Goal: Task Accomplishment & Management: Complete application form

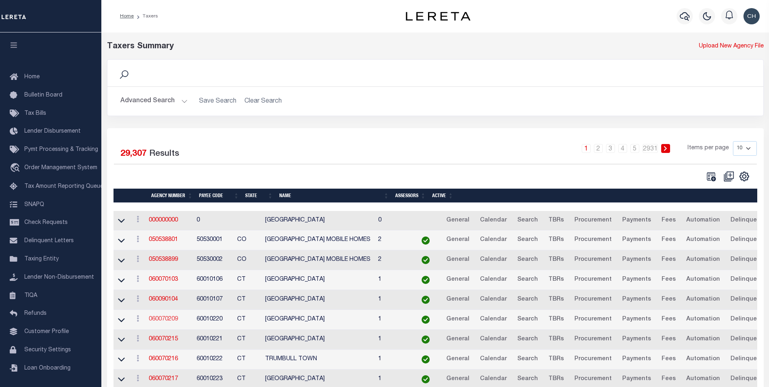
click at [166, 318] on link "060070209" at bounding box center [163, 319] width 29 height 6
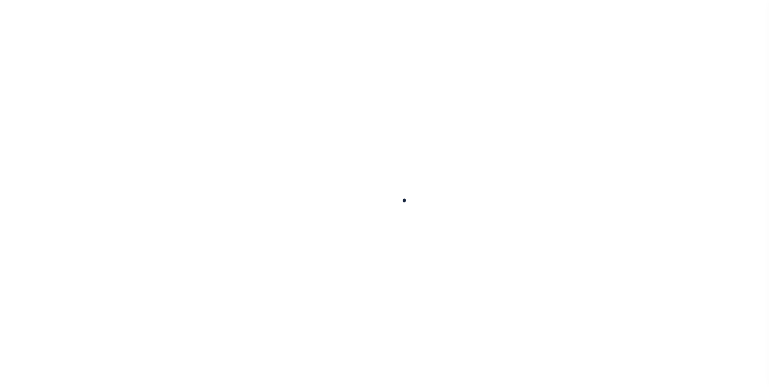
select select
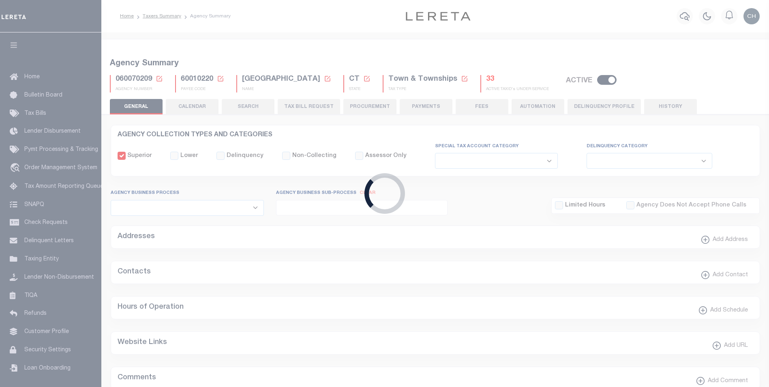
checkbox input "false"
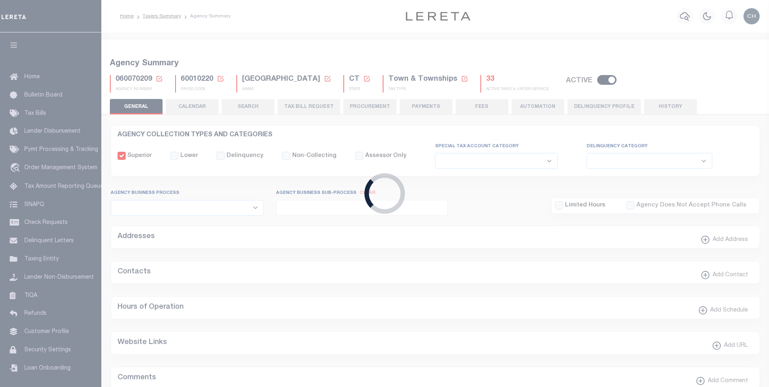
type input "900117019"
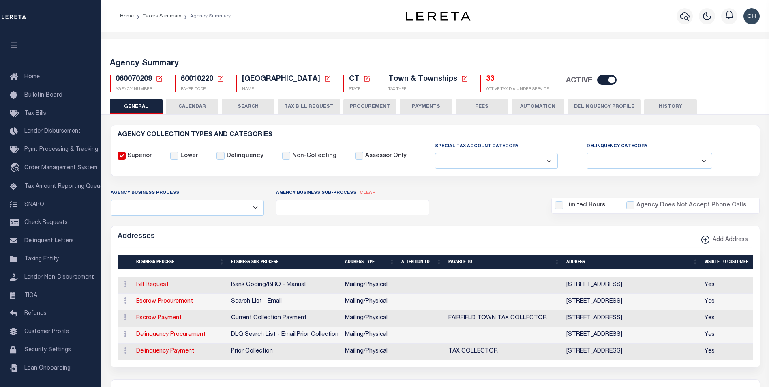
click at [346, 229] on div "Addresses Add Address" at bounding box center [435, 237] width 649 height 22
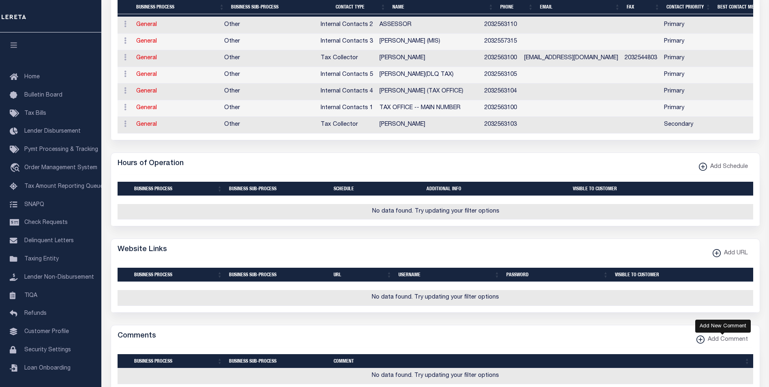
scroll to position [487, 0]
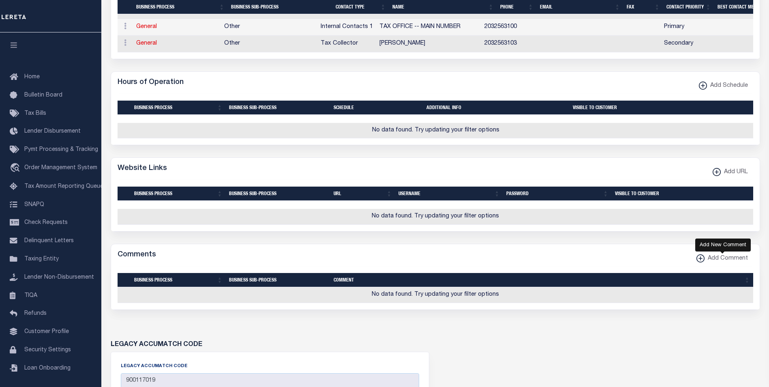
click at [707, 263] on span "Add Comment" at bounding box center [726, 258] width 43 height 9
select select
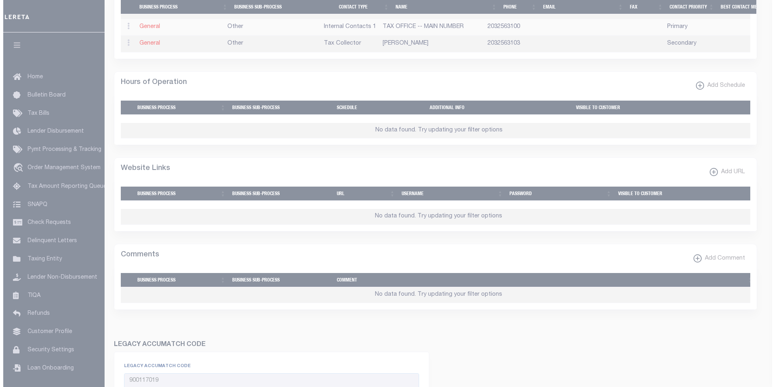
scroll to position [481, 0]
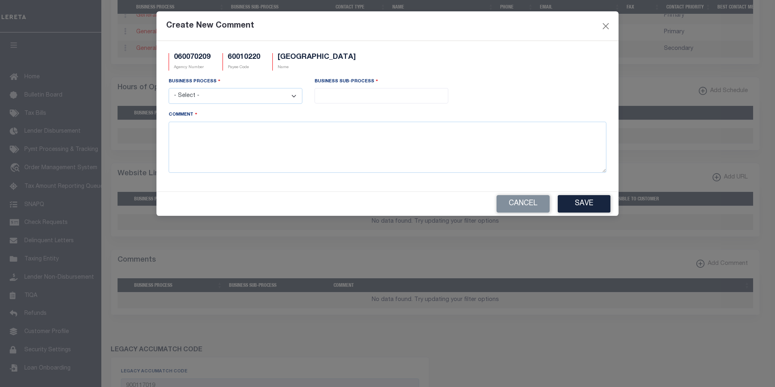
click at [194, 88] on div "Business Process - Select - All Automation Bill Request Delinquency Payment Del…" at bounding box center [236, 90] width 134 height 27
click at [192, 97] on select "- Select - All Automation Bill Request Delinquency Payment Delinquency Procurem…" at bounding box center [236, 96] width 134 height 16
select select "7"
click at [169, 88] on select "- Select - All Automation Bill Request Delinquency Payment Delinquency Procurem…" at bounding box center [236, 96] width 134 height 16
click at [341, 94] on input "search" at bounding box center [381, 94] width 129 height 9
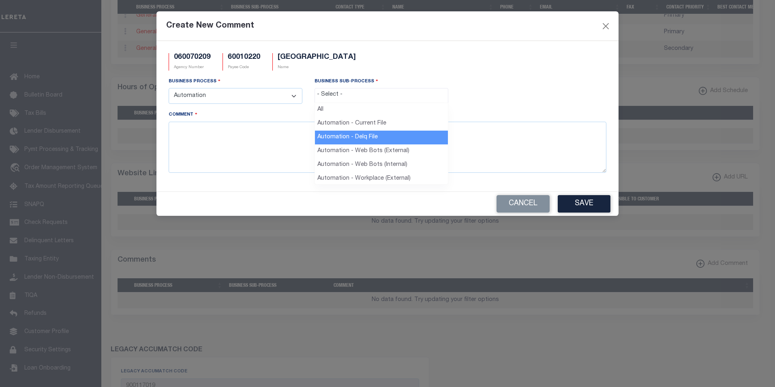
select select "38"
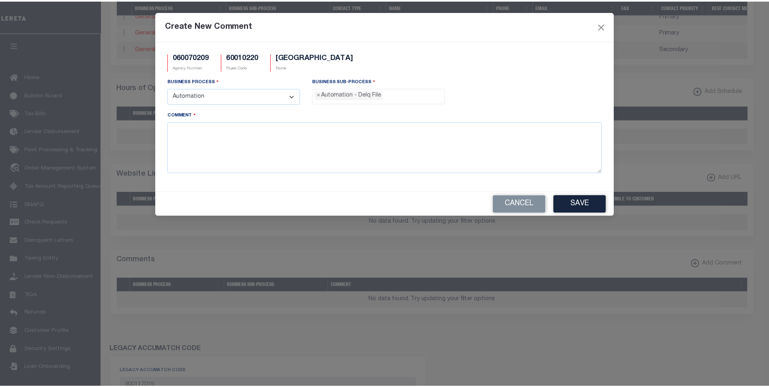
scroll to position [15, 0]
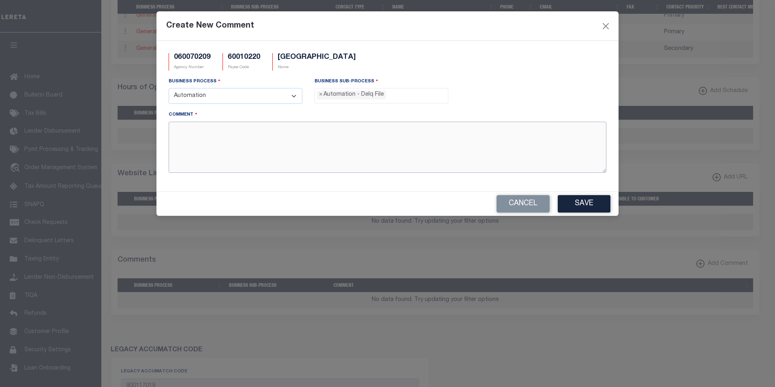
click at [202, 139] on textarea "Comment" at bounding box center [388, 147] width 438 height 51
type textarea "Test comment"
click at [576, 206] on button "Save" at bounding box center [584, 203] width 53 height 17
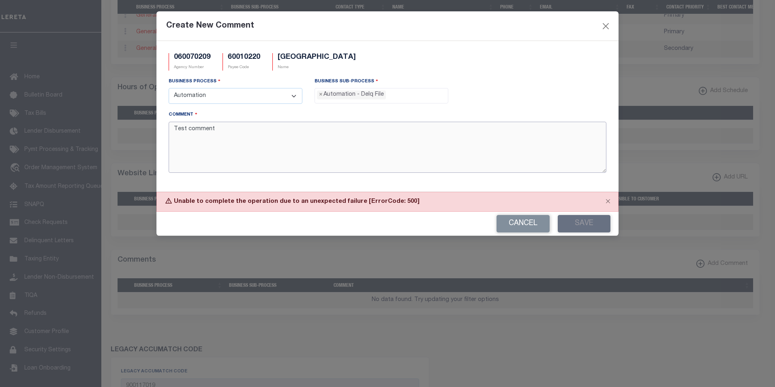
click at [494, 167] on textarea "Test comment" at bounding box center [388, 147] width 438 height 51
click at [527, 223] on button "Cancel" at bounding box center [523, 223] width 53 height 17
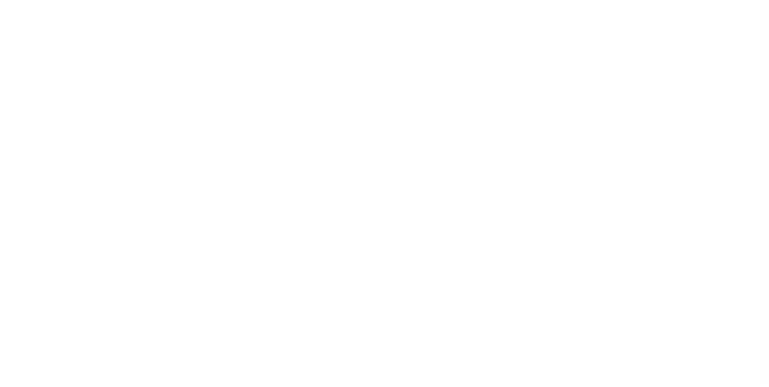
select select
checkbox input "false"
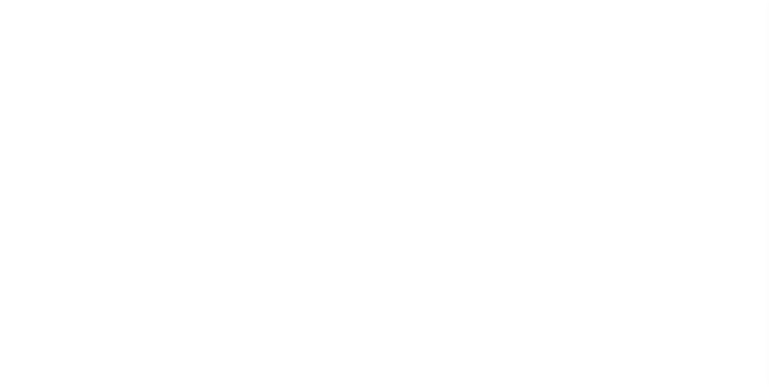
checkbox input "false"
type input "900117019"
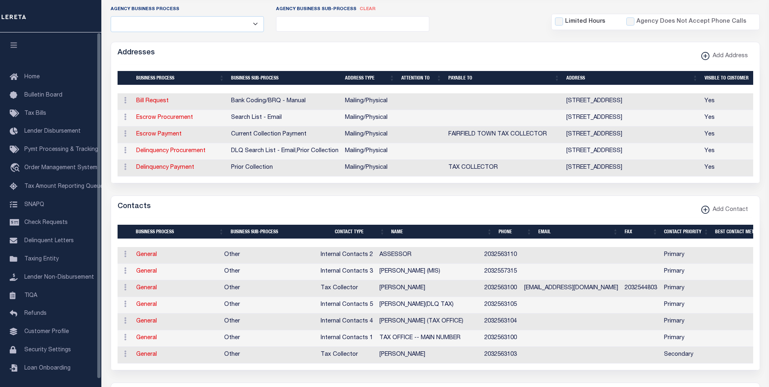
click at [289, 193] on form "AGENCY COLLECTION TYPES AND CATEGORIES Superior Lower Delinquency Non-Collectin…" at bounding box center [436, 330] width 650 height 778
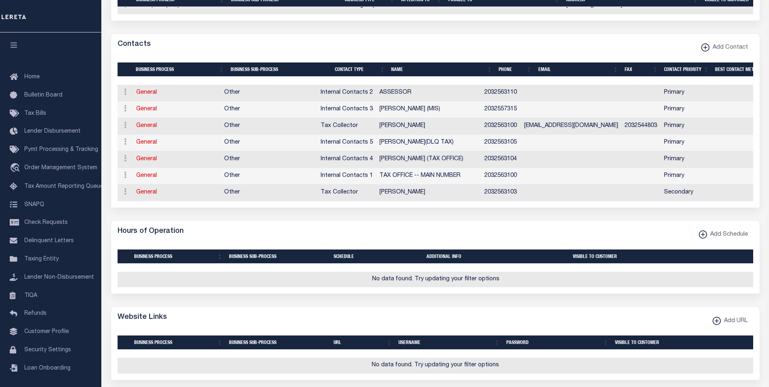
scroll to position [589, 0]
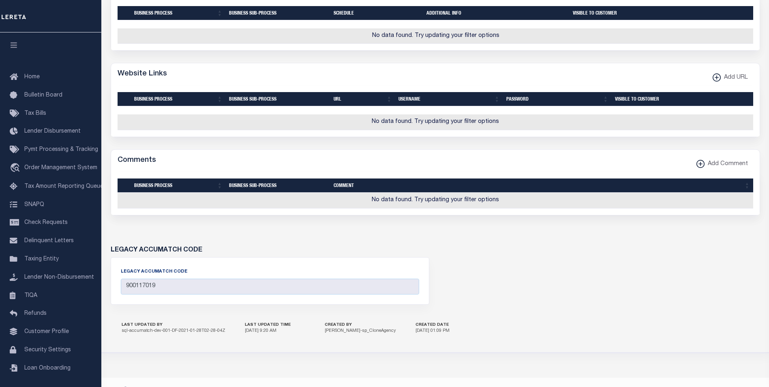
click at [722, 169] on span "Add Comment" at bounding box center [726, 164] width 43 height 9
select select
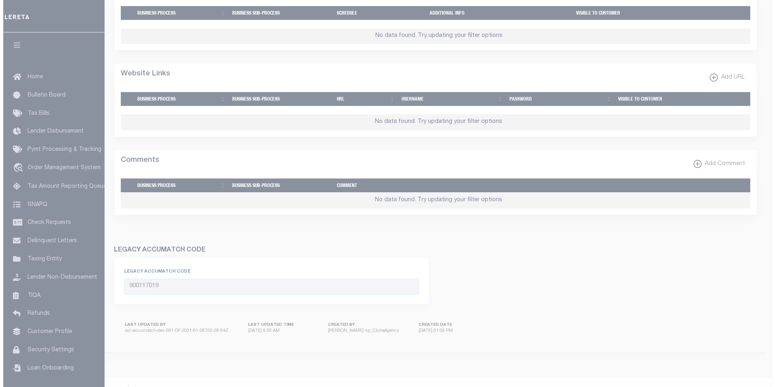
scroll to position [584, 0]
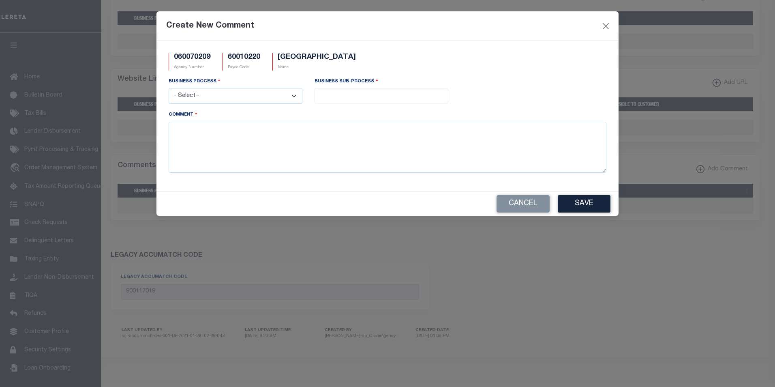
click at [255, 101] on select "- Select - All Automation Bill Request Delinquency Payment Delinquency Procurem…" at bounding box center [236, 96] width 134 height 16
select select "7"
click at [169, 88] on select "- Select - All Automation Bill Request Delinquency Payment Delinquency Procurem…" at bounding box center [236, 96] width 134 height 16
drag, startPoint x: 330, startPoint y: 100, endPoint x: 337, endPoint y: 99, distance: 6.1
click at [331, 99] on input "search" at bounding box center [381, 94] width 129 height 9
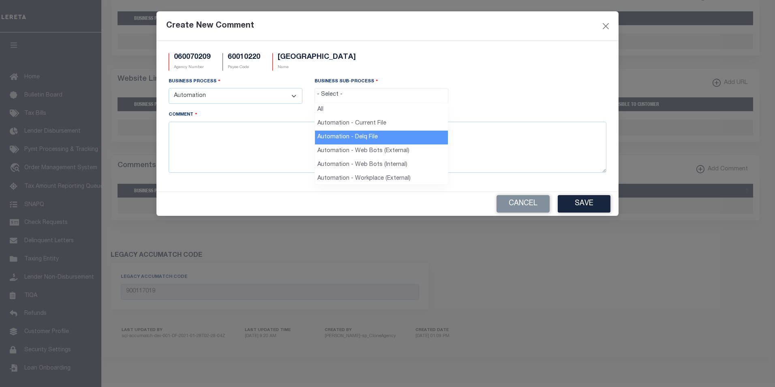
select select "38"
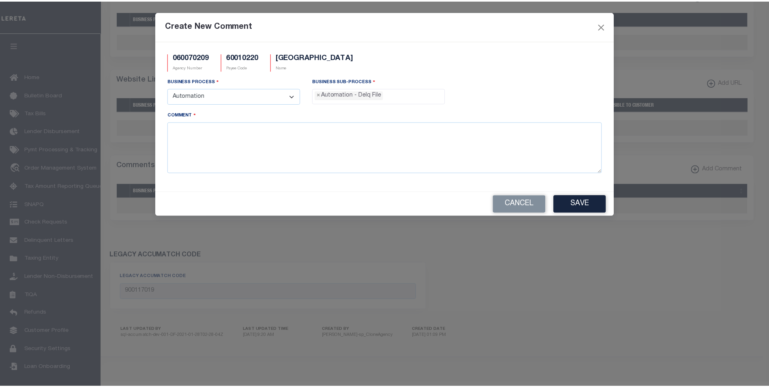
scroll to position [15, 0]
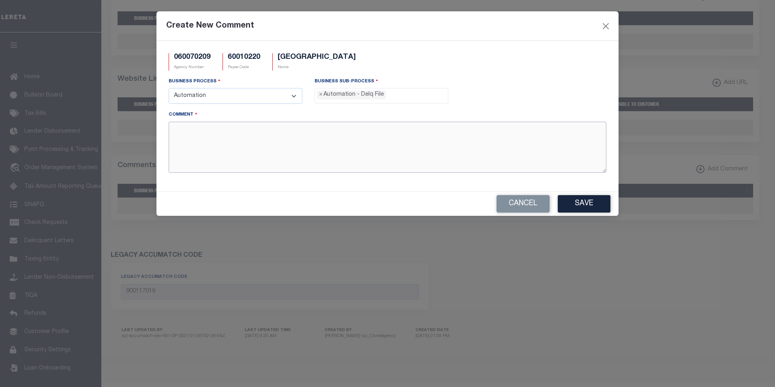
click at [205, 152] on textarea "Comment" at bounding box center [388, 147] width 438 height 51
type textarea "Test comment"
click at [575, 203] on button "Save" at bounding box center [584, 203] width 53 height 17
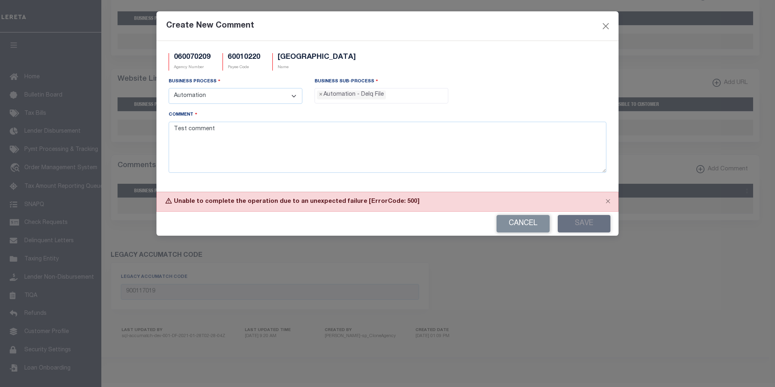
drag, startPoint x: 527, startPoint y: 223, endPoint x: 516, endPoint y: 221, distance: 11.1
click at [527, 223] on button "Cancel" at bounding box center [523, 223] width 53 height 17
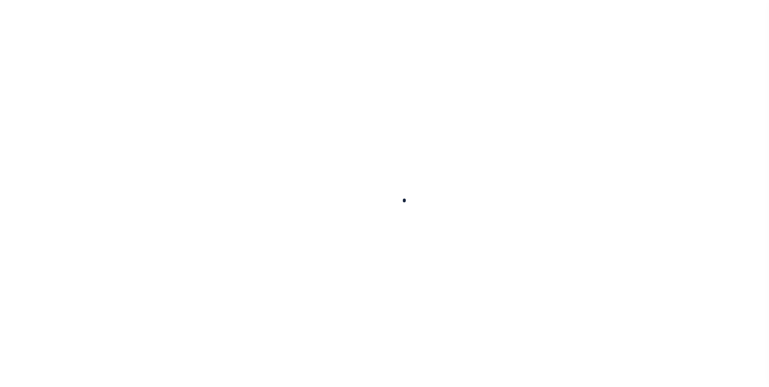
select select
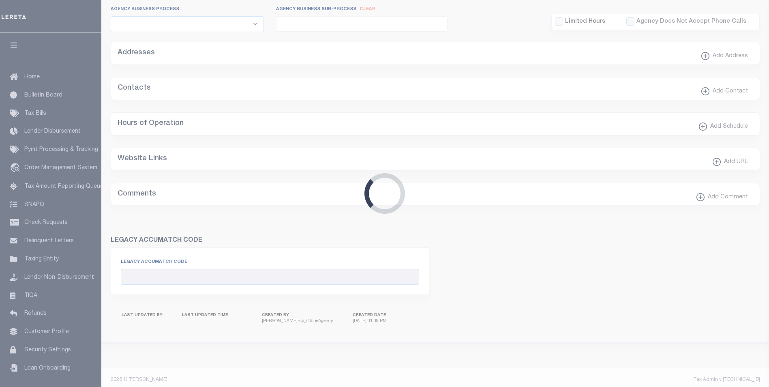
checkbox input "false"
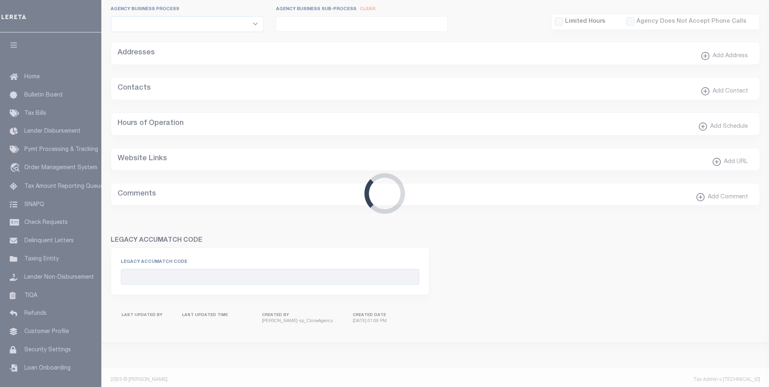
type input "900117019"
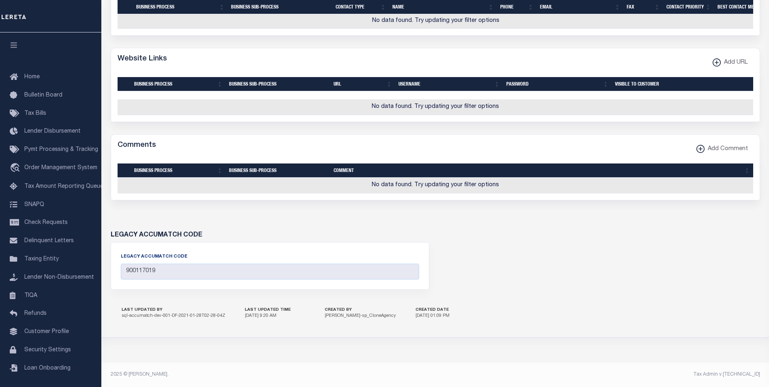
scroll to position [537, 0]
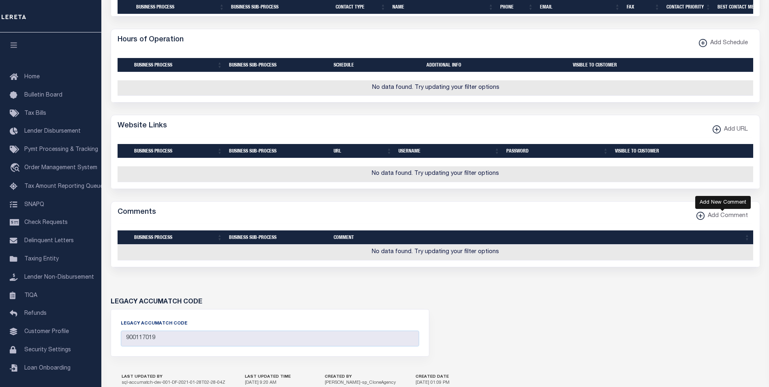
click at [729, 221] on span "Add Comment" at bounding box center [726, 216] width 43 height 9
select select
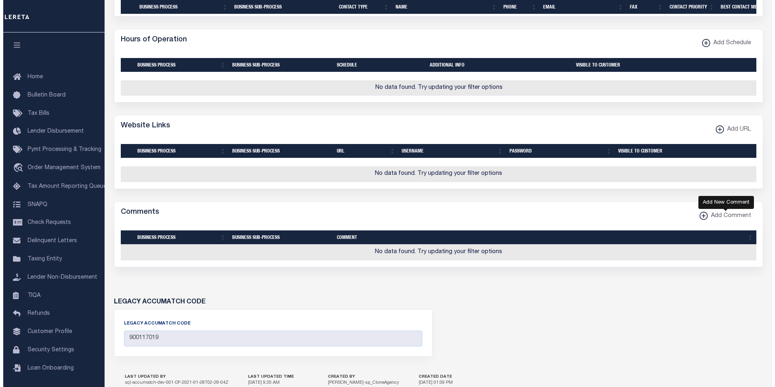
scroll to position [532, 0]
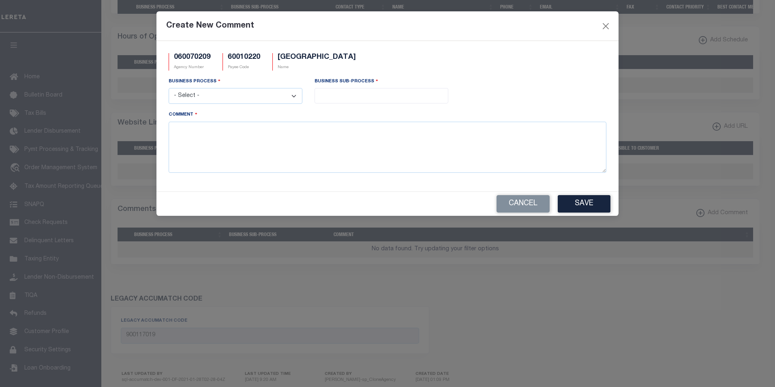
click at [217, 97] on select "- Select - All Automation Bill Request Delinquency Payment Delinquency Procurem…" at bounding box center [236, 96] width 134 height 16
select select "7"
click at [169, 88] on select "- Select - All Automation Bill Request Delinquency Payment Delinquency Procurem…" at bounding box center [236, 96] width 134 height 16
click at [336, 106] on div "Business Sub-Process All Automation - Current File Automation - Delq File Autom…" at bounding box center [382, 93] width 146 height 33
click at [347, 92] on input "search" at bounding box center [381, 94] width 129 height 9
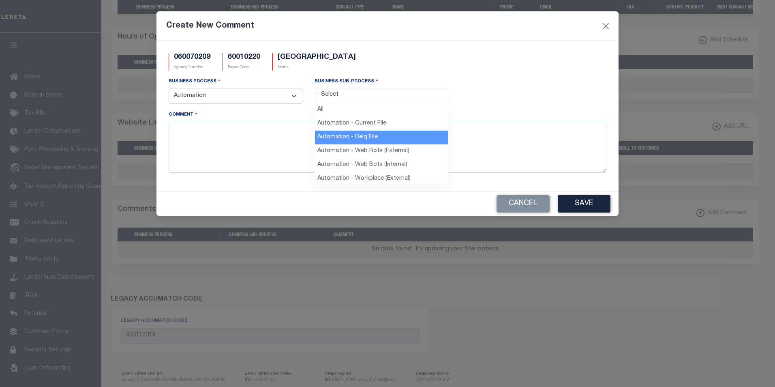
select select "38"
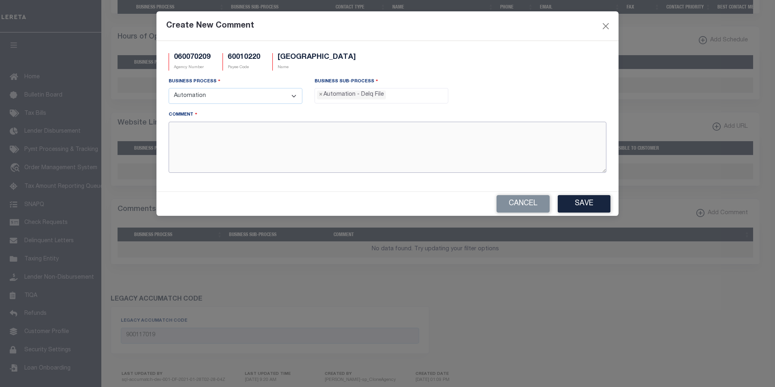
click at [255, 148] on textarea "Comment" at bounding box center [388, 147] width 438 height 51
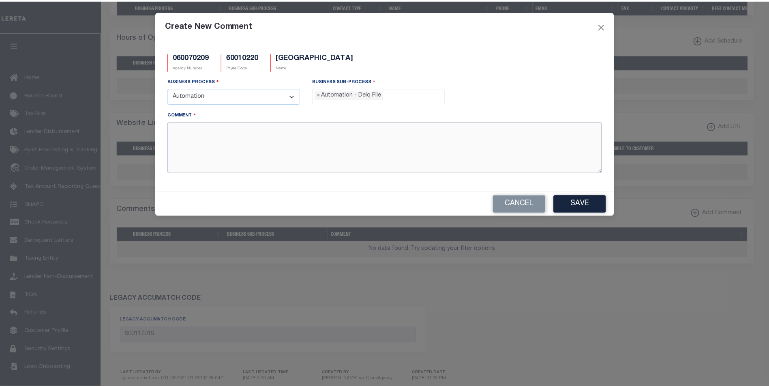
scroll to position [15, 0]
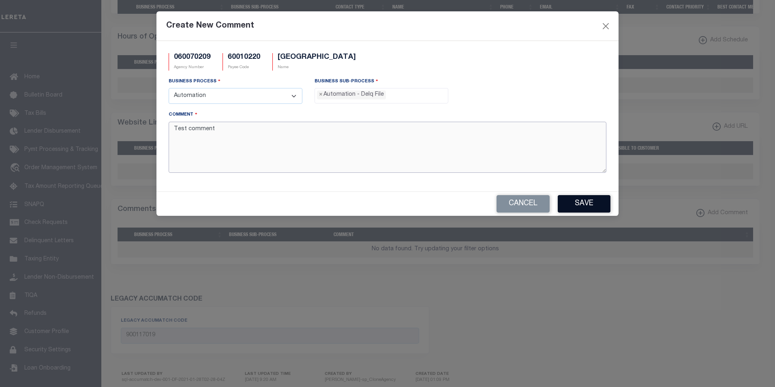
type textarea "Test comment"
click at [583, 204] on button "Save" at bounding box center [584, 203] width 53 height 17
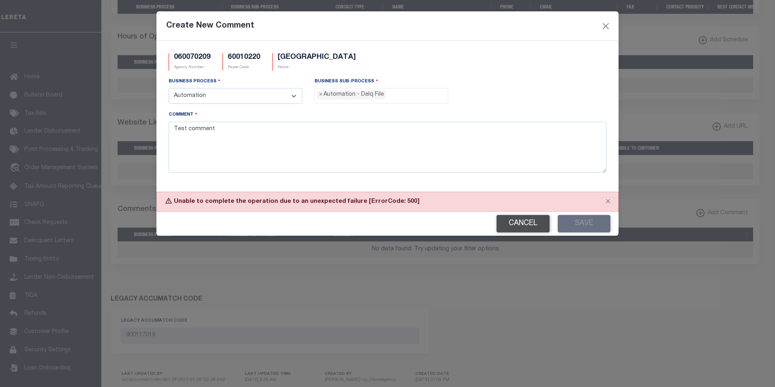
click at [530, 225] on button "Cancel" at bounding box center [523, 223] width 53 height 17
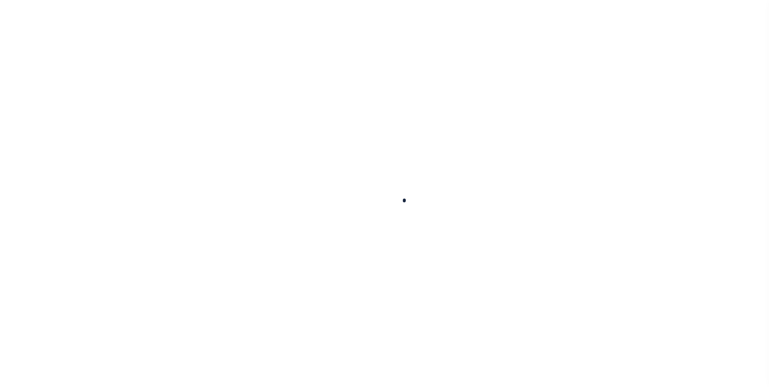
select select
checkbox input "false"
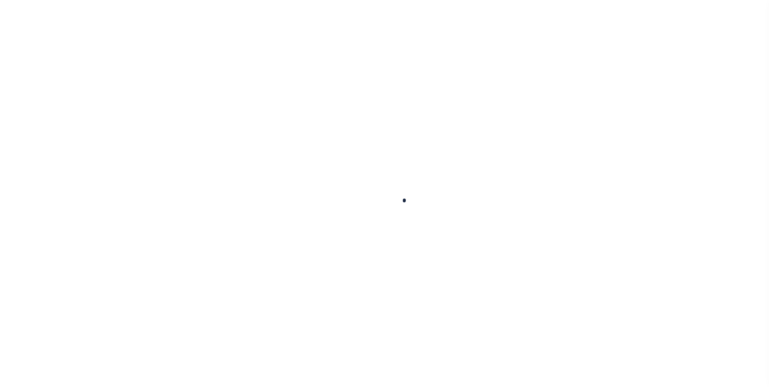
checkbox input "false"
type input "900117019"
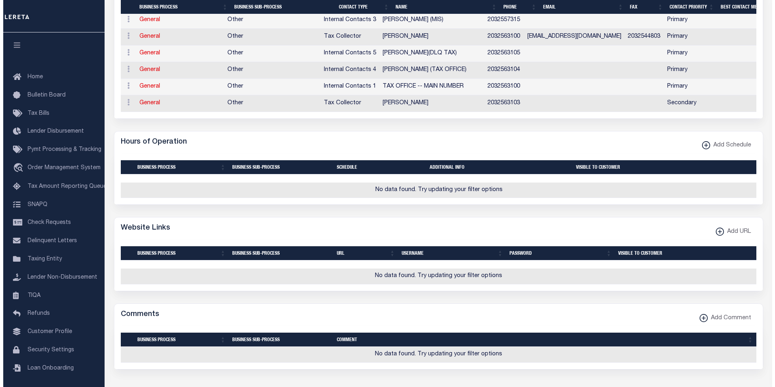
scroll to position [305, 0]
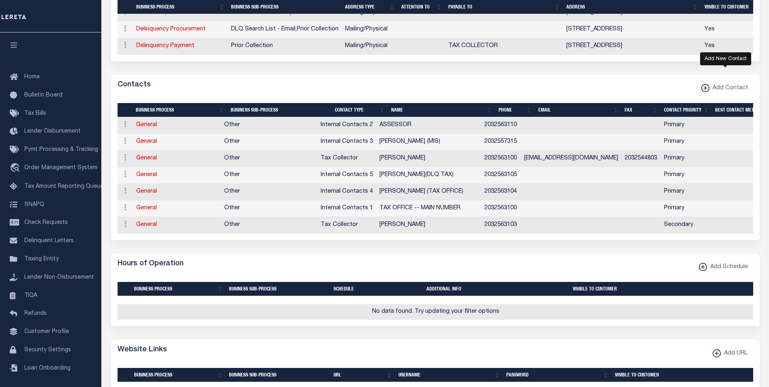
click at [715, 93] on span "Add Contact" at bounding box center [729, 88] width 39 height 9
select select "1"
checkbox input "false"
checkbox input "true"
select select
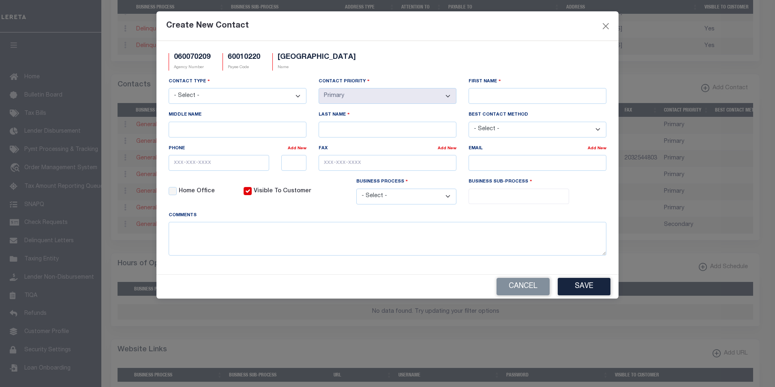
click at [232, 96] on select "- Select - Assessor Clerk Internal Contacts 1 Internal Contacts 2 Internal Cont…" at bounding box center [238, 96] width 138 height 16
select select "5"
click at [169, 88] on select "- Select - Assessor Clerk Internal Contacts 1 Internal Contacts 2 Internal Cont…" at bounding box center [238, 96] width 138 height 16
select select "2"
click at [352, 130] on input "Last Name" at bounding box center [388, 130] width 138 height 16
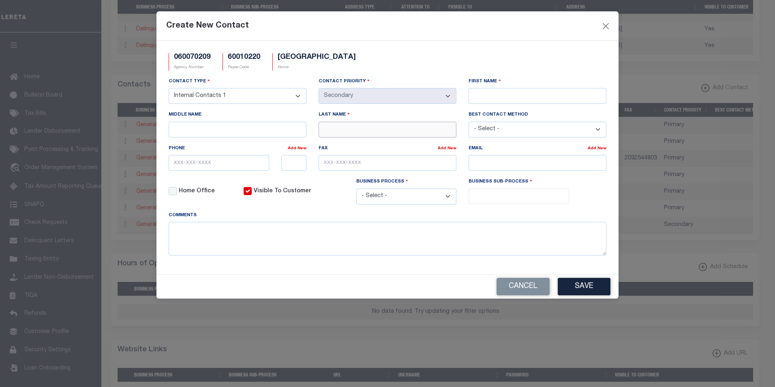
type input "TOWNSHIP"
type input "MOUNT"
type input "LAUREL"
click at [509, 133] on select "- Select - Email Fax Phone" at bounding box center [538, 130] width 138 height 16
click at [469, 122] on select "- Select - Email Fax Phone" at bounding box center [538, 130] width 138 height 16
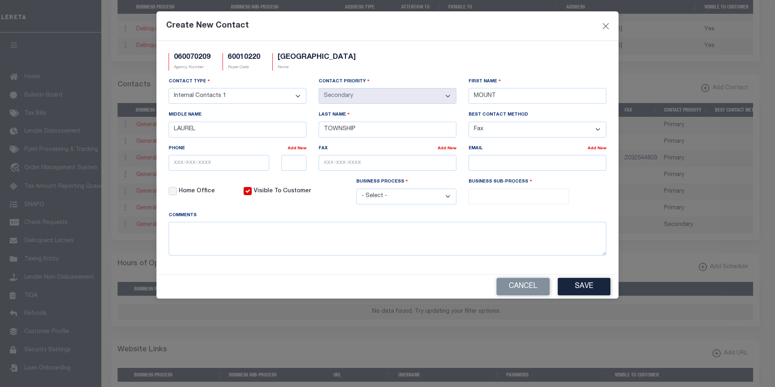
click at [500, 129] on select "- Select - Email Fax Phone" at bounding box center [538, 130] width 138 height 16
select select "2"
click at [469, 122] on select "- Select - Email Fax Phone" at bounding box center [538, 130] width 138 height 16
click at [484, 163] on input "email" at bounding box center [538, 163] width 138 height 16
type input "[EMAIL_ADDRESS][DOMAIN_NAME]"
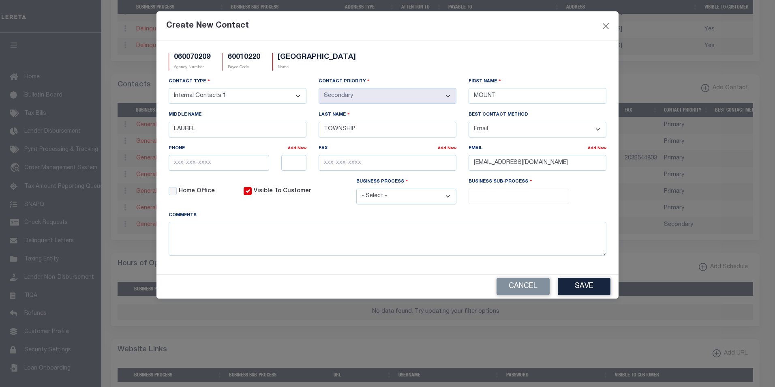
click at [435, 202] on select "- Select - All Automation Bill Request Delinquency Payment Delinquency Procurem…" at bounding box center [406, 197] width 101 height 16
select select "7"
click at [356, 190] on select "- Select - All Automation Bill Request Delinquency Payment Delinquency Procurem…" at bounding box center [406, 197] width 101 height 16
select select "1"
click at [507, 195] on input "search" at bounding box center [519, 195] width 96 height 9
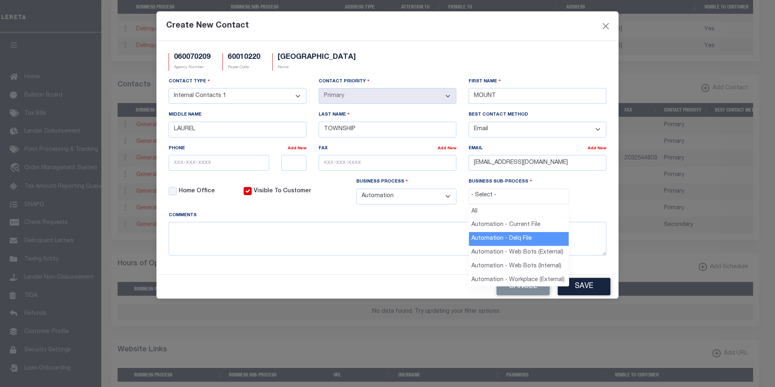
select select "38"
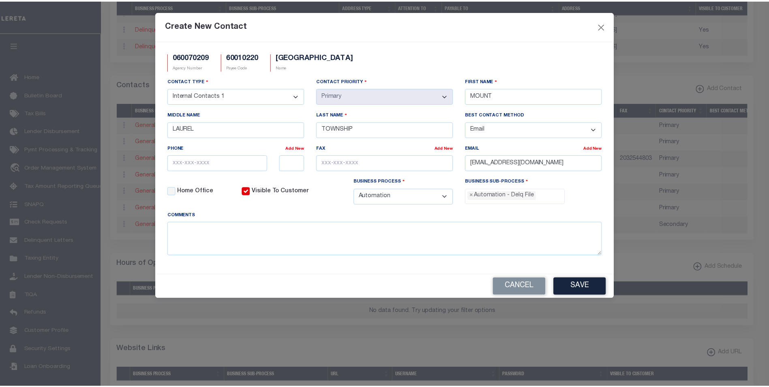
scroll to position [15, 0]
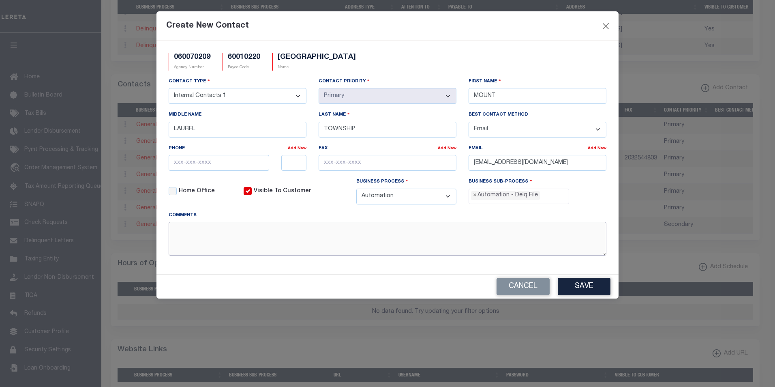
click at [298, 247] on textarea at bounding box center [388, 239] width 438 height 34
type textarea "test"
click at [298, 97] on select "- Select - Assessor Clerk Internal Contacts 1 Internal Contacts 2 Internal Cont…" at bounding box center [238, 96] width 138 height 16
click at [590, 289] on button "Save" at bounding box center [584, 286] width 53 height 17
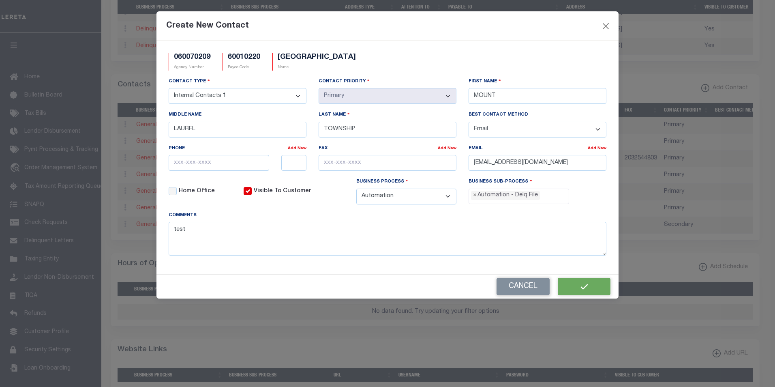
click at [315, 26] on div "Create New Contact" at bounding box center [388, 26] width 462 height 30
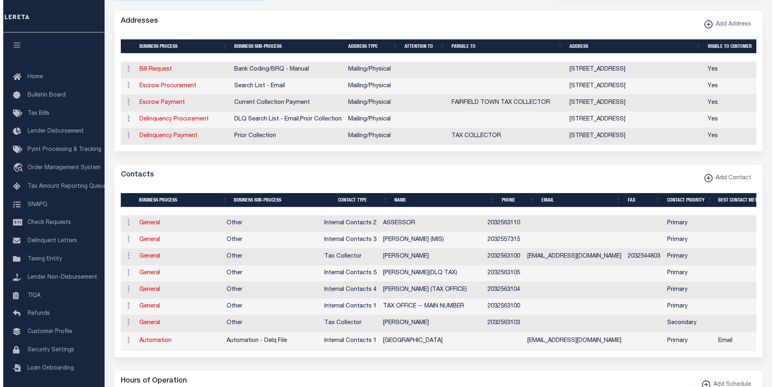
scroll to position [175, 0]
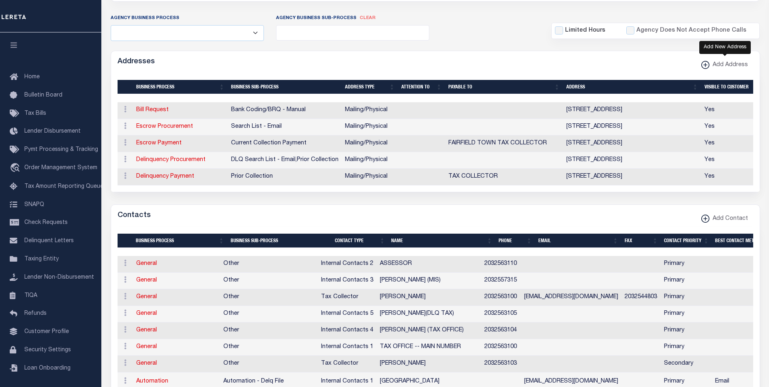
click at [727, 65] on span "Add Address" at bounding box center [729, 65] width 39 height 9
select select "1"
checkbox input "true"
select select
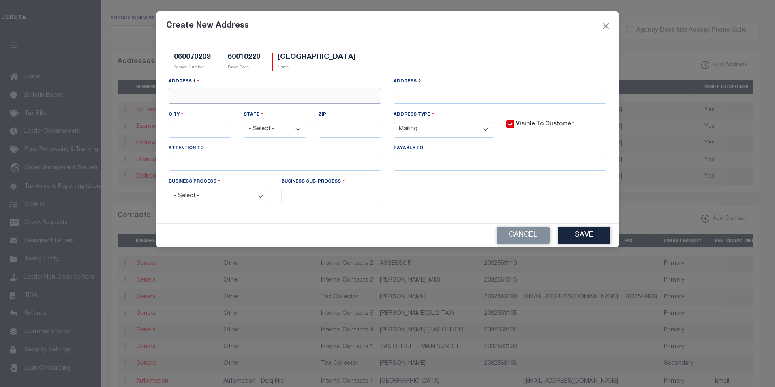
click at [263, 103] on input "text" at bounding box center [275, 96] width 213 height 16
click at [227, 103] on input "text" at bounding box center [275, 96] width 213 height 16
type input "test"
click at [199, 134] on input "text" at bounding box center [200, 130] width 63 height 16
type input "n"
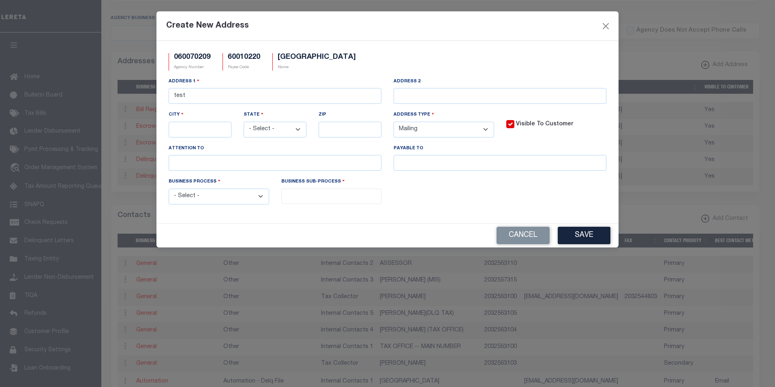
click at [289, 131] on select "- Select - AK AL AR AZ CA CO [GEOGRAPHIC_DATA] [GEOGRAPHIC_DATA] DE [GEOGRAPHIC…" at bounding box center [275, 130] width 63 height 16
click at [244, 122] on select "- Select - AK AL AR AZ CA CO [GEOGRAPHIC_DATA] [GEOGRAPHIC_DATA] DE [GEOGRAPHIC…" at bounding box center [275, 130] width 63 height 16
click at [356, 133] on input "text" at bounding box center [350, 130] width 63 height 16
click at [274, 125] on select "- Select - AK AL AR AZ CA CO [GEOGRAPHIC_DATA] [GEOGRAPHIC_DATA] DE [GEOGRAPHIC…" at bounding box center [275, 130] width 63 height 16
select select "NY"
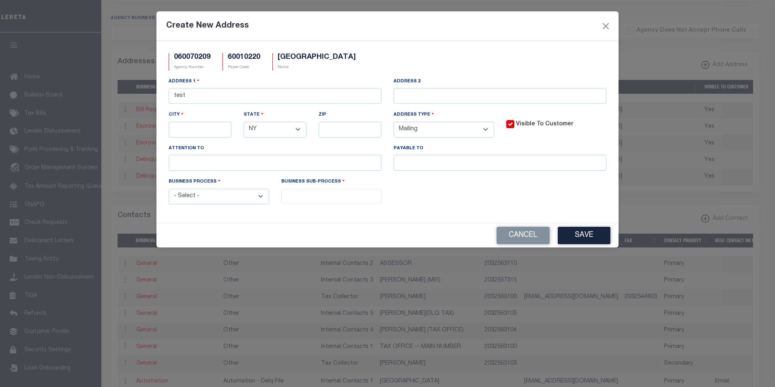
click at [244, 122] on select "- Select - AK AL AR AZ CA CO [GEOGRAPHIC_DATA] [GEOGRAPHIC_DATA] DE [GEOGRAPHIC…" at bounding box center [275, 130] width 63 height 16
click at [335, 130] on input "text" at bounding box center [350, 130] width 63 height 16
type input "11101"
click at [455, 131] on select "- Select - FedEx/Overnight Lock Box Mailing Mailing/Physical Physical" at bounding box center [444, 130] width 101 height 16
click at [394, 122] on select "- Select - FedEx/Overnight Lock Box Mailing Mailing/Physical Physical" at bounding box center [444, 130] width 101 height 16
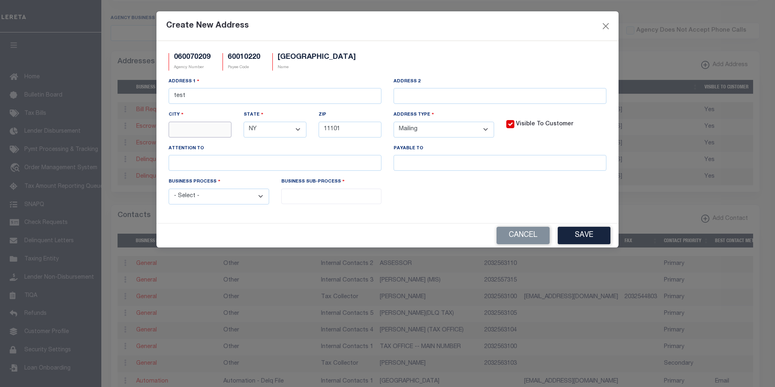
click at [180, 125] on input "text" at bounding box center [200, 130] width 63 height 16
type input "[US_STATE]"
click at [217, 200] on select "- Select - All Automation Bill Request Delinquency Payment Delinquency Procurem…" at bounding box center [219, 197] width 101 height 16
select select "7"
click at [169, 190] on select "- Select - All Automation Bill Request Delinquency Payment Delinquency Procurem…" at bounding box center [219, 197] width 101 height 16
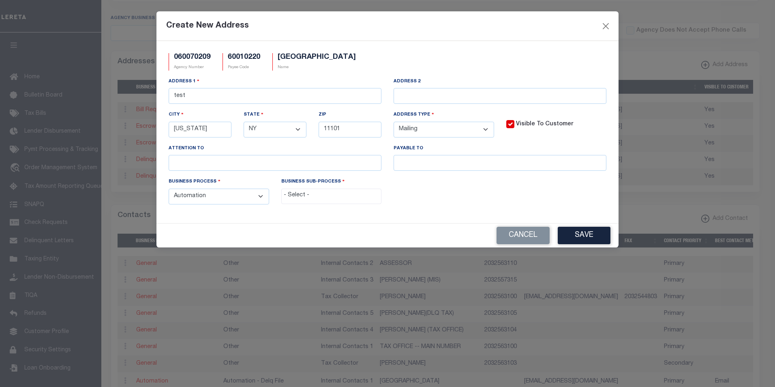
click at [299, 202] on span at bounding box center [331, 196] width 101 height 15
select select "38"
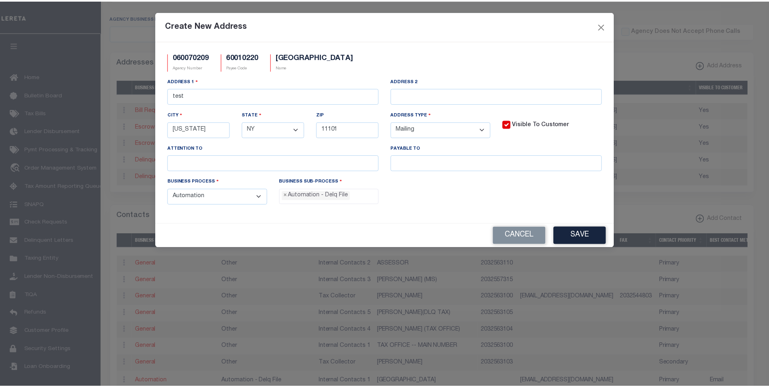
scroll to position [15, 0]
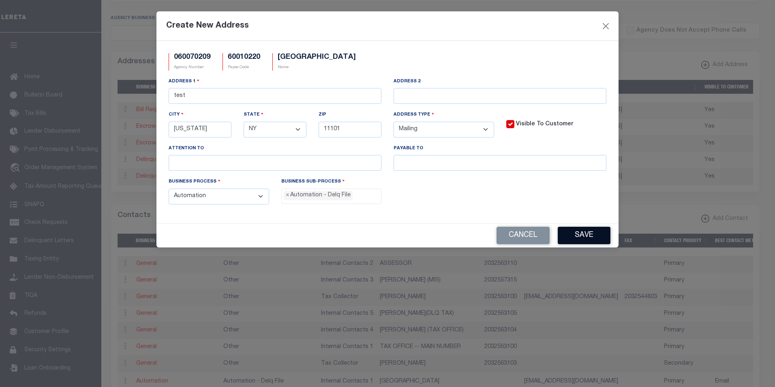
click at [586, 231] on button "Save" at bounding box center [584, 235] width 53 height 17
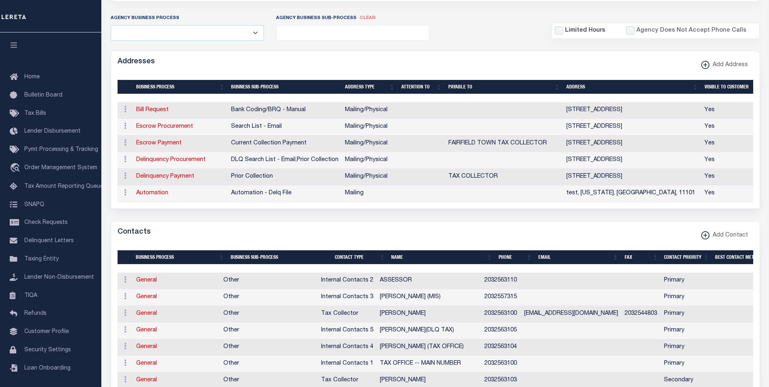
click at [299, 220] on form "AGENCY COLLECTION TYPES AND CATEGORIES Superior Lower Delinquency Non-Collectin…" at bounding box center [436, 357] width 650 height 814
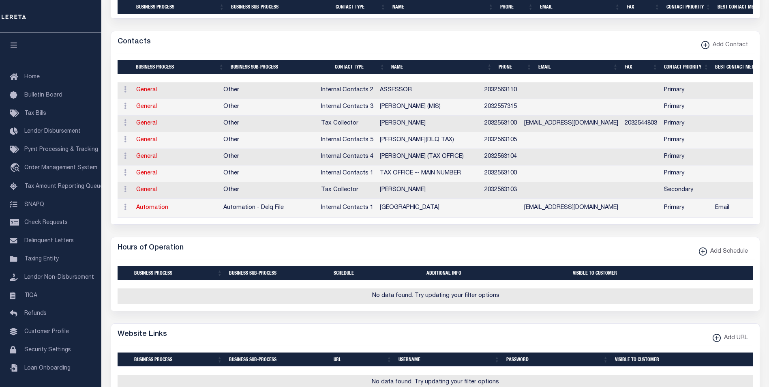
scroll to position [446, 0]
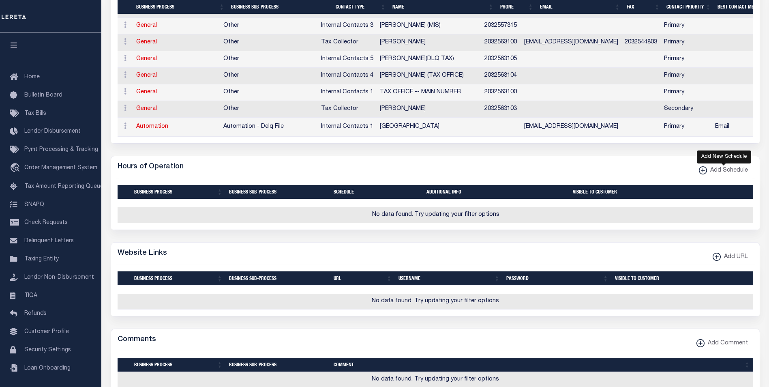
click at [722, 175] on span "Add Schedule" at bounding box center [727, 170] width 41 height 9
select select
checkbox input "true"
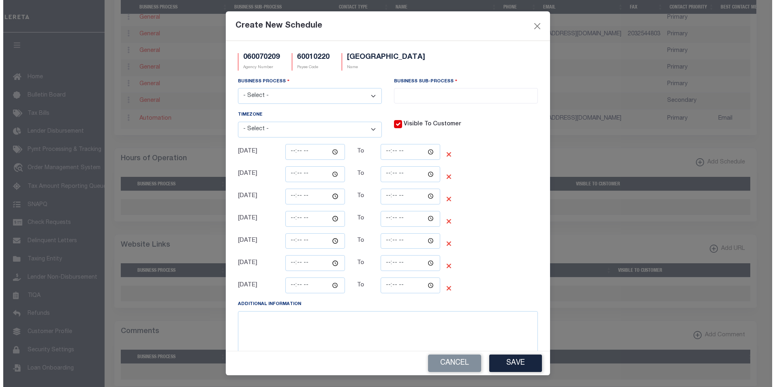
scroll to position [441, 0]
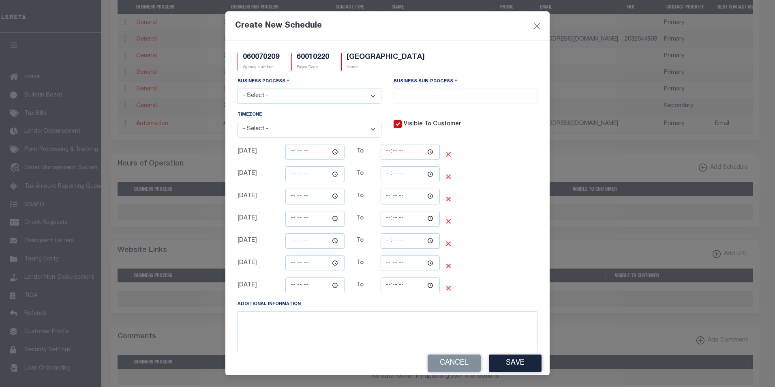
drag, startPoint x: 332, startPoint y: 98, endPoint x: 328, endPoint y: 101, distance: 5.6
click at [332, 99] on select "- Select - All Automation Bill Request Delinquency Payment Delinquency Procurem…" at bounding box center [310, 96] width 144 height 16
select select "7"
click at [238, 88] on select "- Select - All Automation Bill Request Delinquency Payment Delinquency Procurem…" at bounding box center [310, 96] width 144 height 16
click at [416, 92] on input "search" at bounding box center [464, 94] width 136 height 9
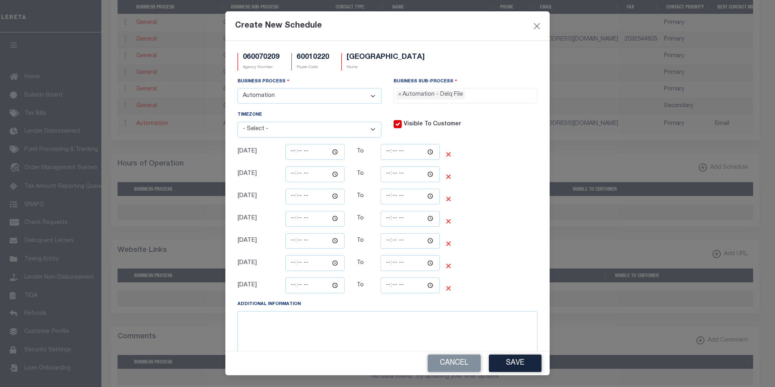
select select "38"
click at [287, 137] on select "- Select - (UTC-10:00) [US_STATE] (UTC-09:00) [US_STATE] (UTC-08:00) Pacific Ti…" at bounding box center [310, 130] width 144 height 16
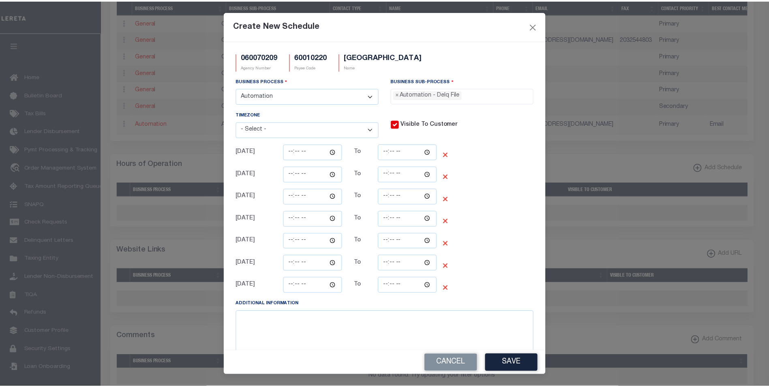
scroll to position [15, 0]
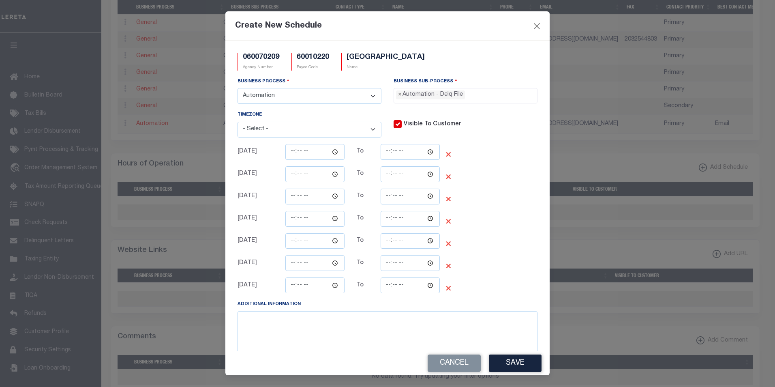
select select "America/Los_Angeles"
click at [238, 122] on select "- Select - (UTC-10:00) [US_STATE] (UTC-09:00) [US_STATE] (UTC-08:00) Pacific Ti…" at bounding box center [310, 130] width 144 height 16
click at [332, 153] on input "time" at bounding box center [314, 152] width 59 height 16
type input "12:12"
click at [429, 154] on input "time" at bounding box center [410, 152] width 59 height 16
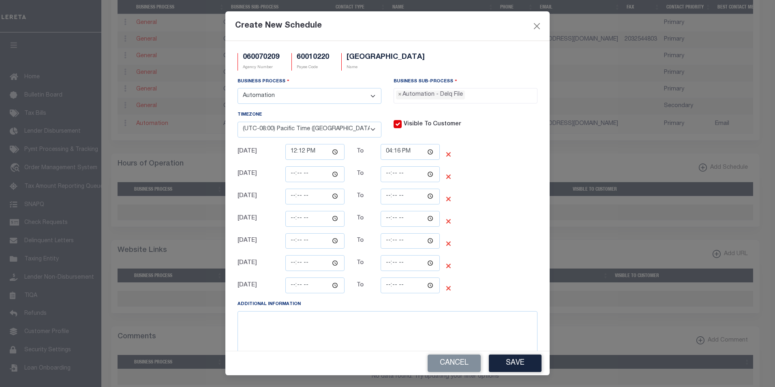
type input "16:16"
click at [476, 240] on div "[DATE] To ❌" at bounding box center [375, 244] width 286 height 22
click at [510, 363] on button "Save" at bounding box center [515, 362] width 53 height 17
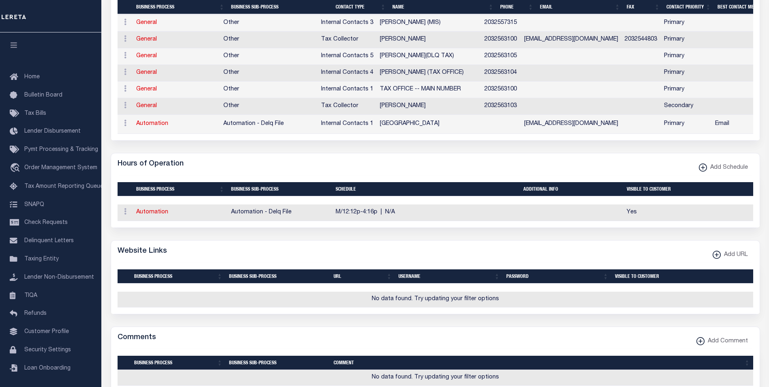
click at [316, 244] on form "AGENCY COLLECTION TYPES AND CATEGORIES Superior Lower Delinquency Non-Collectin…" at bounding box center [436, 87] width 650 height 807
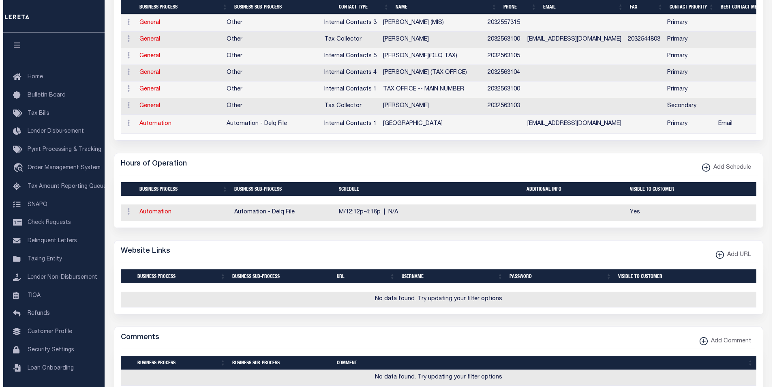
scroll to position [522, 0]
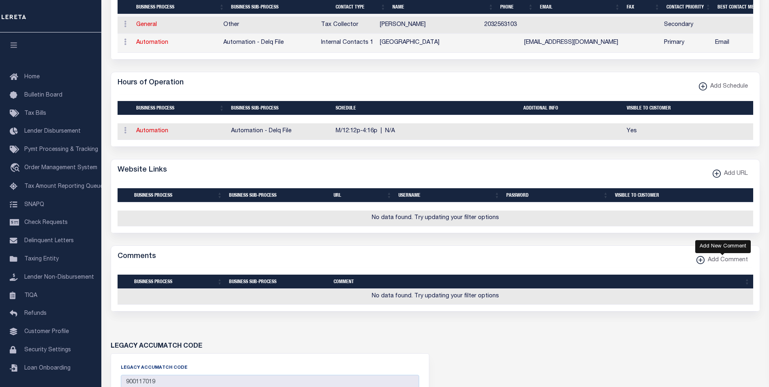
click at [723, 265] on span "Add Comment" at bounding box center [726, 260] width 43 height 9
select select
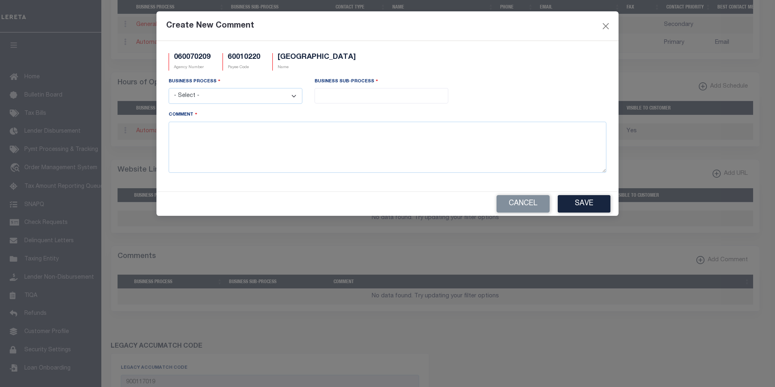
click at [221, 106] on div "Business Process - Select - All Automation Bill Request Delinquency Payment Del…" at bounding box center [236, 93] width 146 height 33
click at [227, 97] on select "- Select - All Automation Bill Request Delinquency Payment Delinquency Procurem…" at bounding box center [236, 96] width 134 height 16
select select "7"
click at [169, 88] on select "- Select - All Automation Bill Request Delinquency Payment Delinquency Procurem…" at bounding box center [236, 96] width 134 height 16
click at [330, 98] on input "search" at bounding box center [381, 94] width 129 height 9
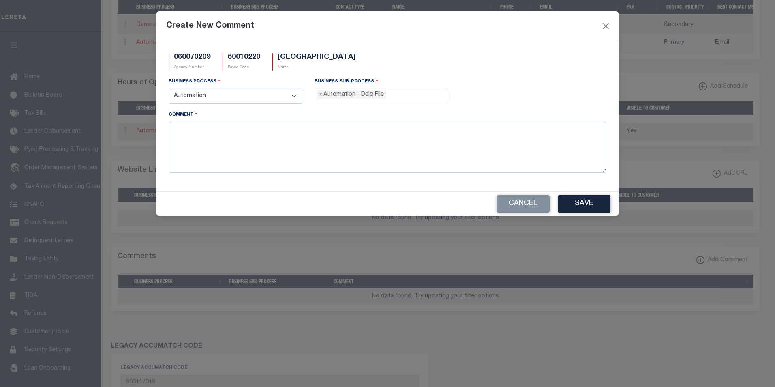
select select "38"
click at [256, 147] on textarea "Comment" at bounding box center [388, 147] width 438 height 51
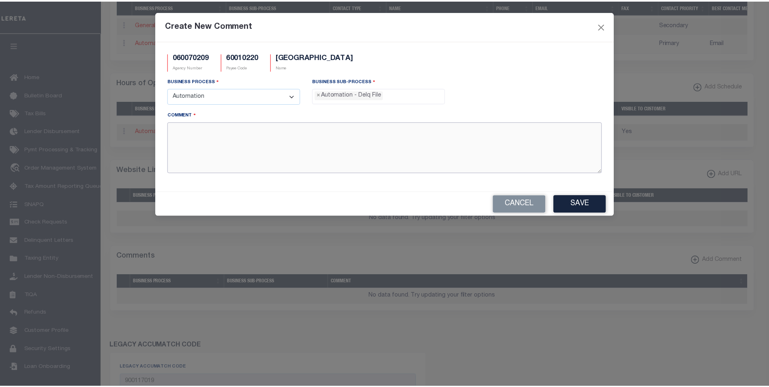
scroll to position [15, 0]
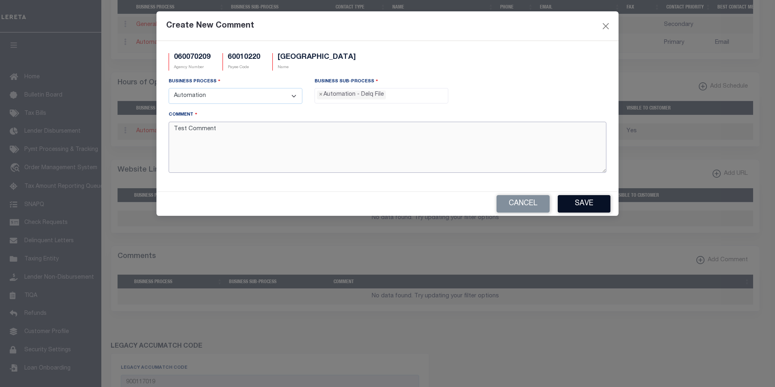
type textarea "Test Comment"
click at [597, 204] on button "Save" at bounding box center [584, 203] width 53 height 17
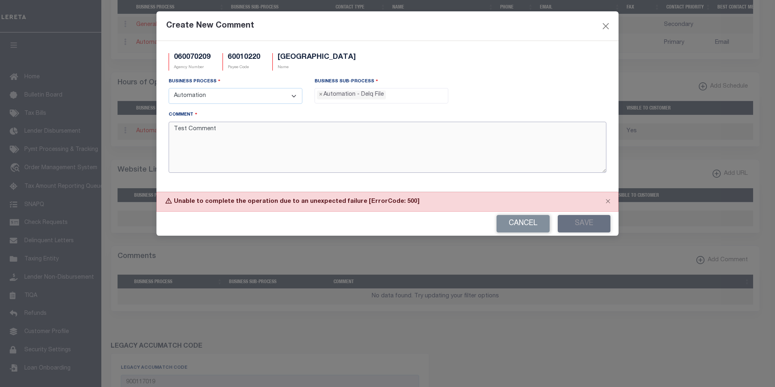
click at [602, 150] on textarea "Test Comment" at bounding box center [388, 147] width 438 height 51
click at [610, 200] on button "Close" at bounding box center [608, 201] width 20 height 18
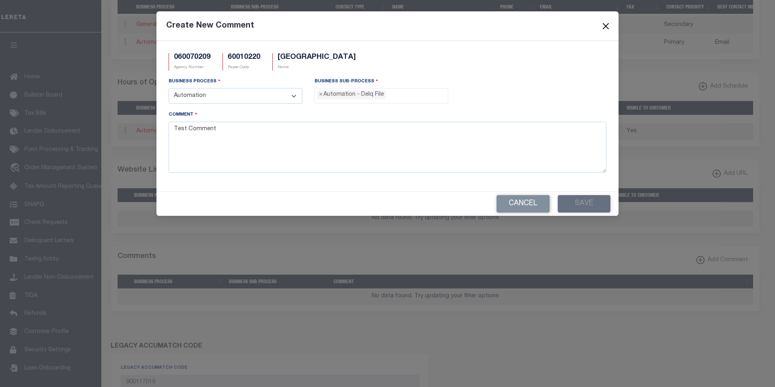
click at [606, 24] on button "Close" at bounding box center [606, 26] width 11 height 11
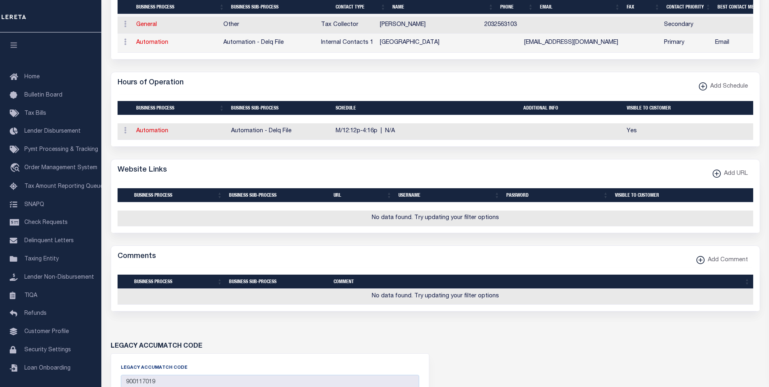
scroll to position [481, 0]
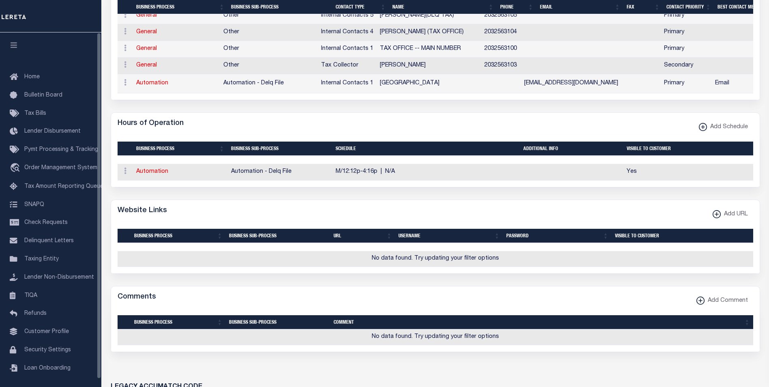
click at [182, 116] on form "AGENCY COLLECTION TYPES AND CATEGORIES Superior Lower Delinquency Non-Collectin…" at bounding box center [436, 47] width 650 height 807
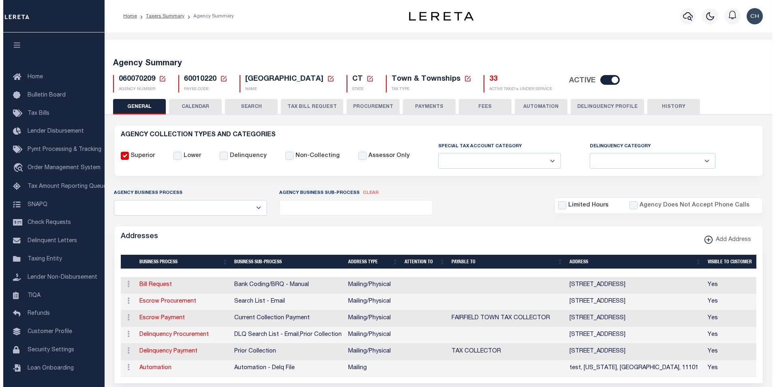
scroll to position [203, 0]
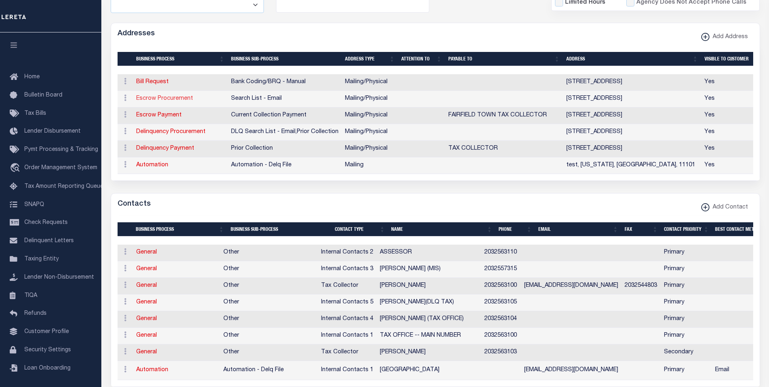
click at [165, 101] on link "Escrow Procurement" at bounding box center [164, 99] width 57 height 6
select select "1"
checkbox input "false"
select select
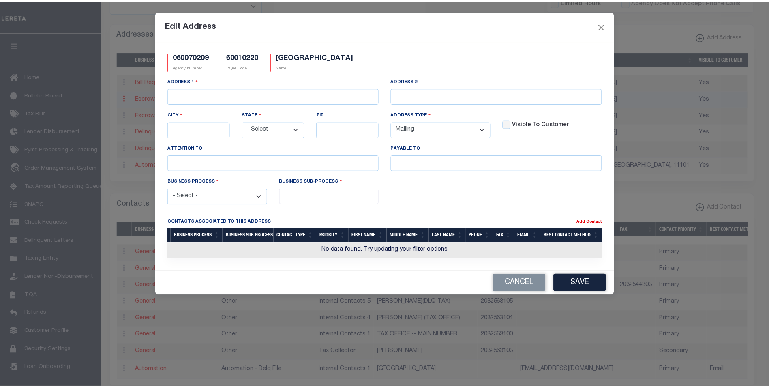
scroll to position [0, 0]
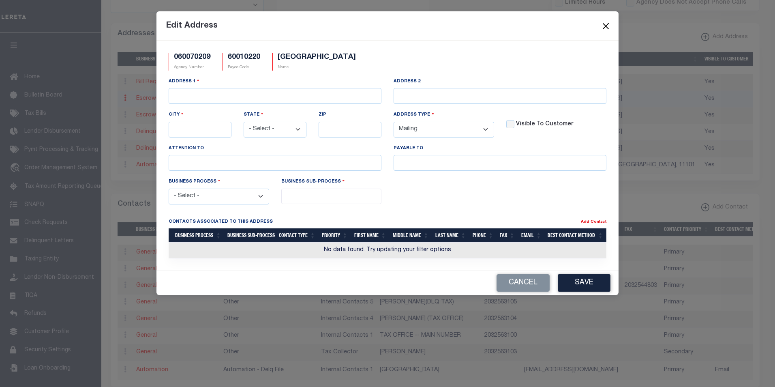
click at [604, 28] on button "Close" at bounding box center [606, 26] width 11 height 11
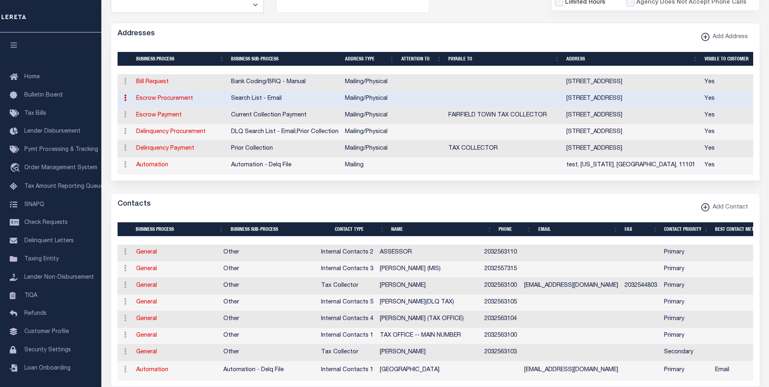
click at [155, 99] on link "Escrow Procurement" at bounding box center [164, 99] width 57 height 6
select select "1"
checkbox input "false"
select select
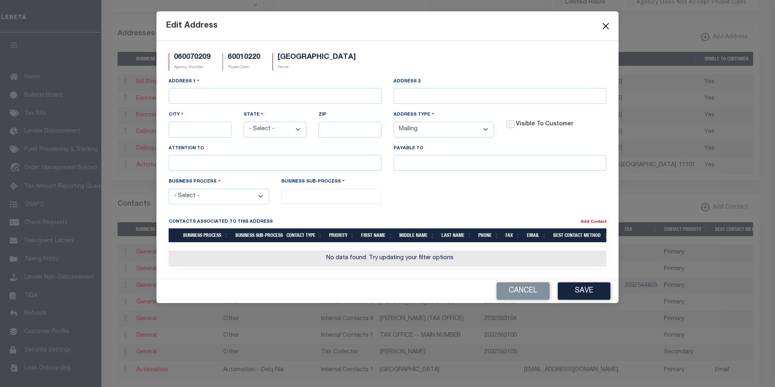
click at [604, 22] on button "Close" at bounding box center [606, 26] width 11 height 11
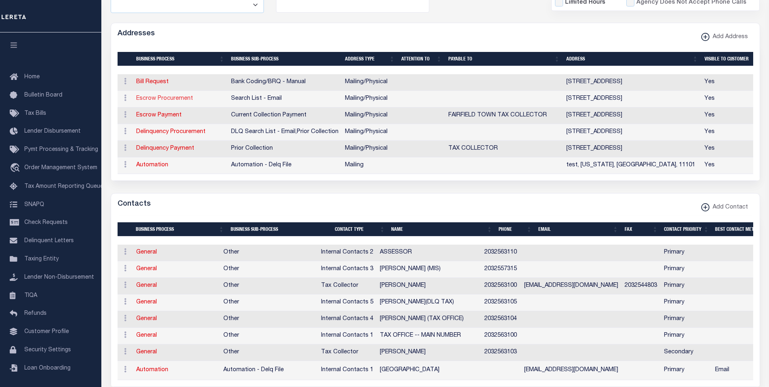
click at [169, 99] on link "Escrow Procurement" at bounding box center [164, 99] width 57 height 6
select select "1"
checkbox input "false"
select select
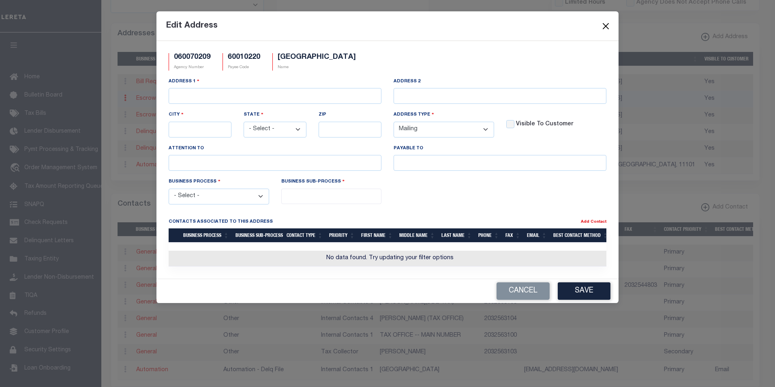
click at [603, 21] on button "Close" at bounding box center [606, 26] width 11 height 11
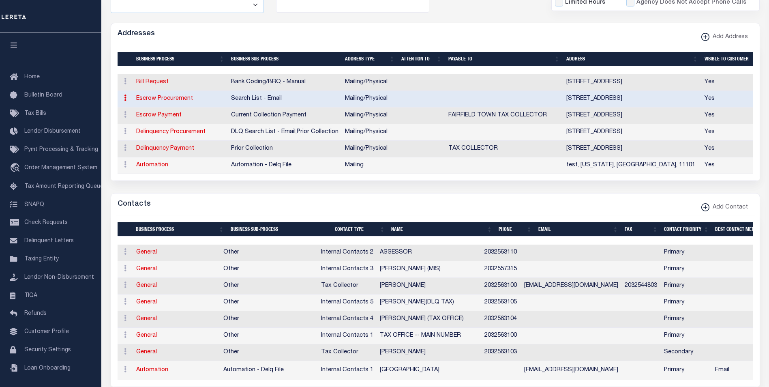
click at [150, 99] on link "Escrow Procurement" at bounding box center [164, 99] width 57 height 6
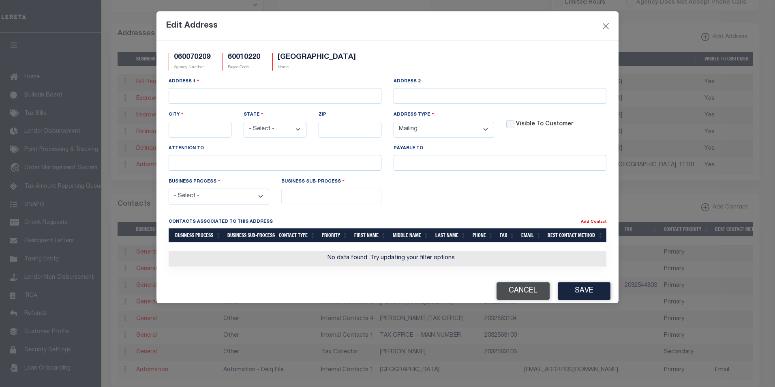
click at [518, 300] on button "Cancel" at bounding box center [523, 290] width 53 height 17
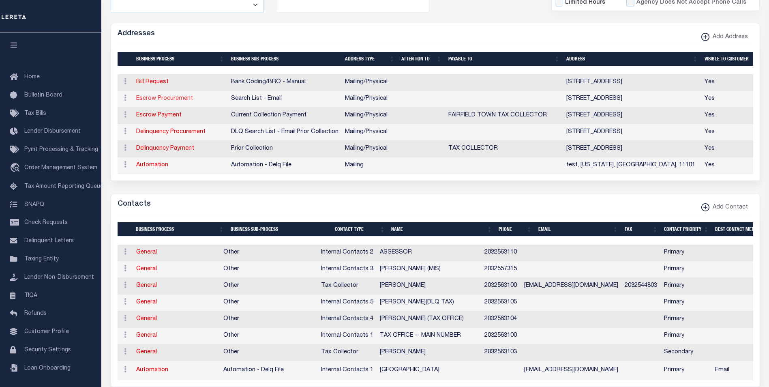
click at [175, 101] on link "Escrow Procurement" at bounding box center [164, 99] width 57 height 6
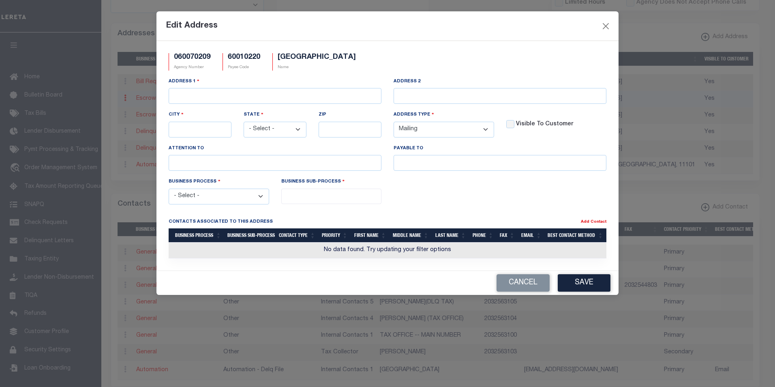
click at [347, 334] on div "Edit Address 060070209 Agency Number 60010220 Payee Code [GEOGRAPHIC_DATA] Name…" at bounding box center [387, 193] width 775 height 387
click at [605, 28] on button "Close" at bounding box center [606, 26] width 11 height 11
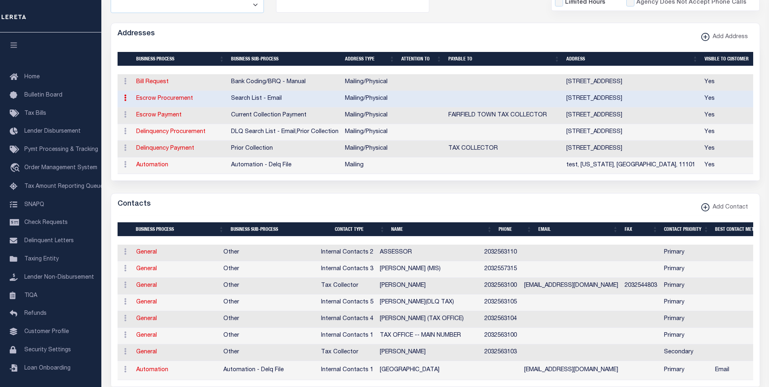
click at [307, 32] on div "Addresses Add Address" at bounding box center [435, 34] width 649 height 22
